Goal: Task Accomplishment & Management: Use online tool/utility

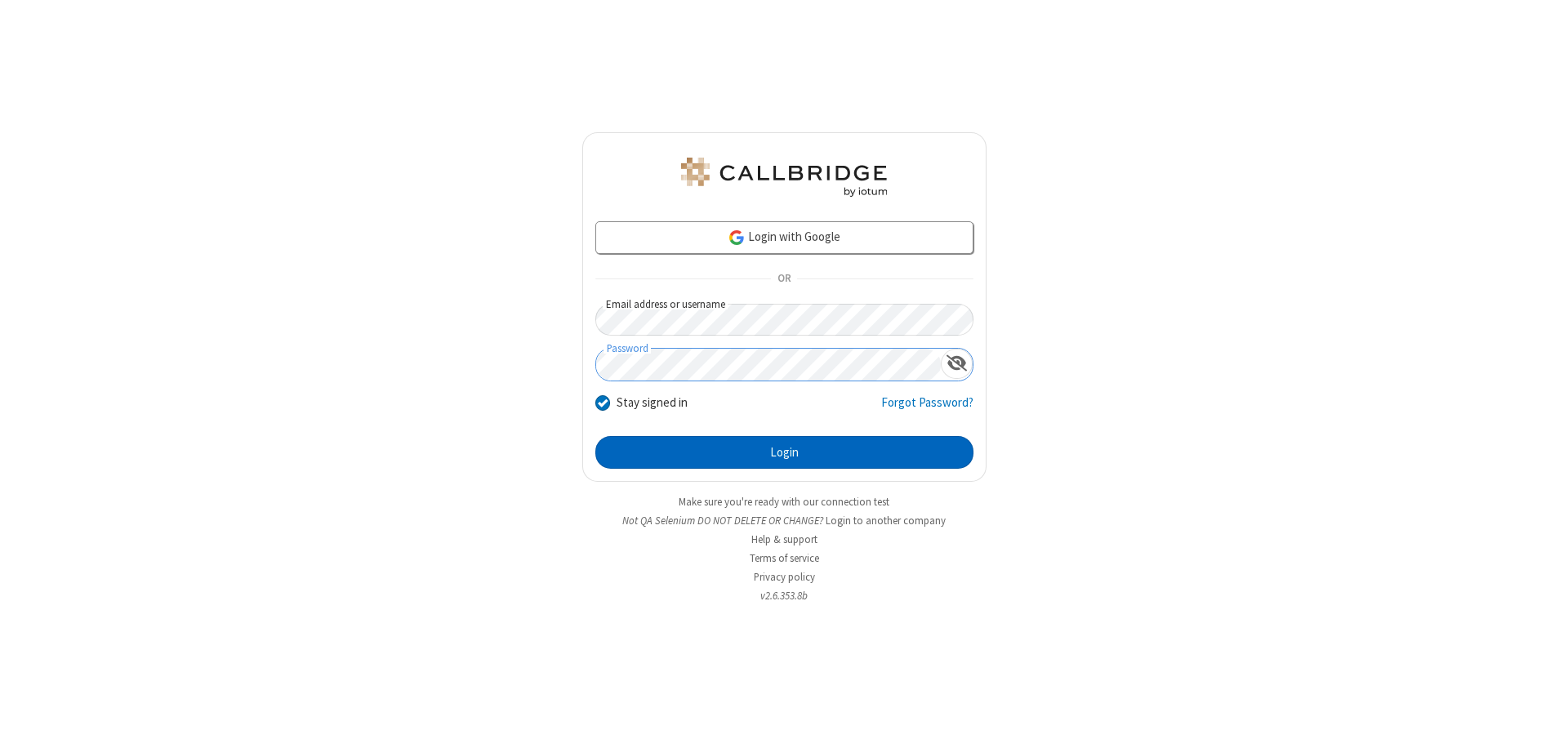
click at [784, 453] on button "Login" at bounding box center [784, 453] width 378 height 33
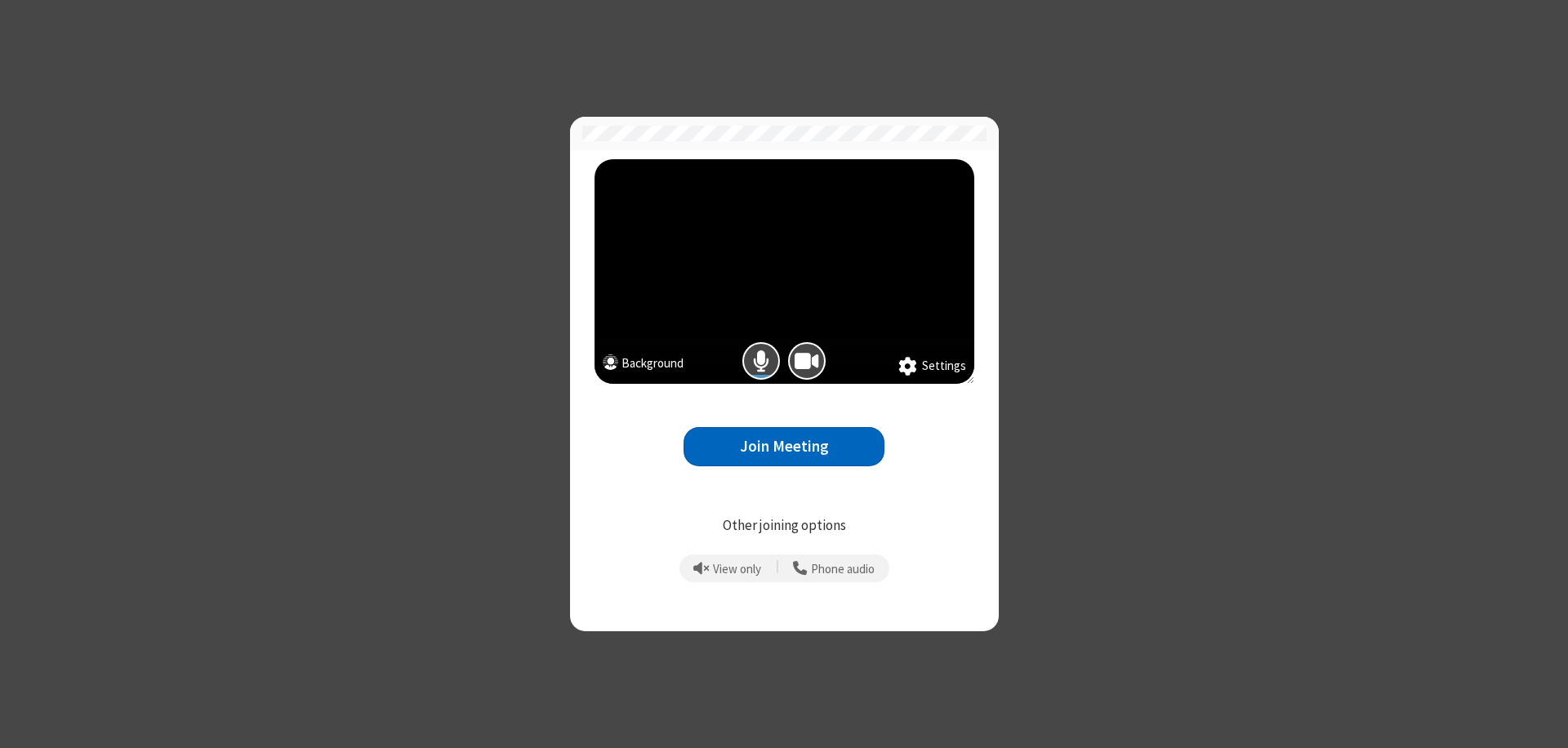
click at [784, 446] on button "Join Meeting" at bounding box center [784, 447] width 201 height 40
